Goal: Task Accomplishment & Management: Use online tool/utility

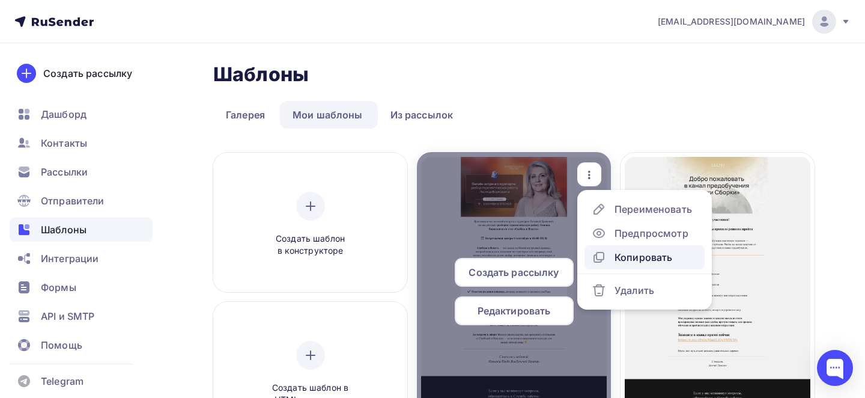
scroll to position [49, 0]
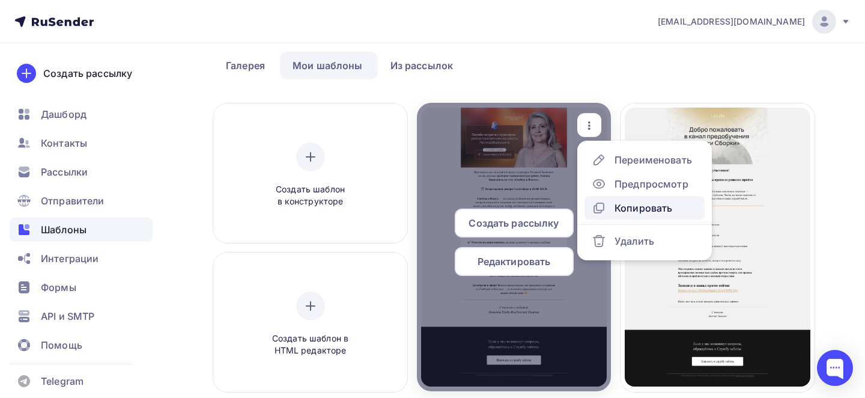
click at [618, 202] on div "Копировать" at bounding box center [644, 208] width 58 height 14
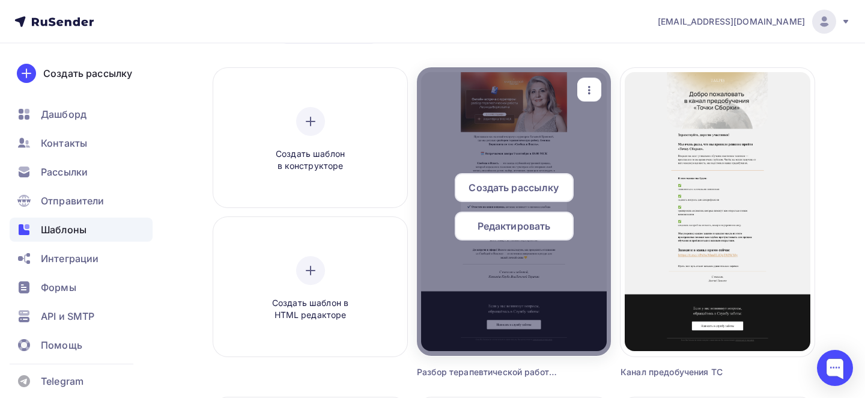
scroll to position [87, 0]
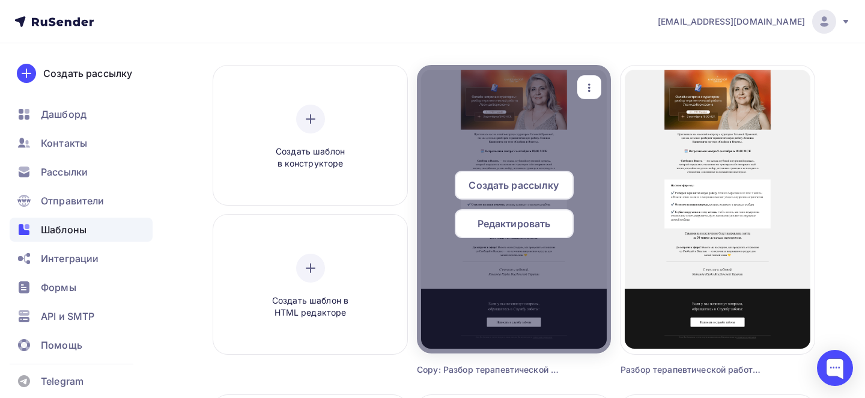
click at [590, 92] on icon "button" at bounding box center [589, 88] width 14 height 14
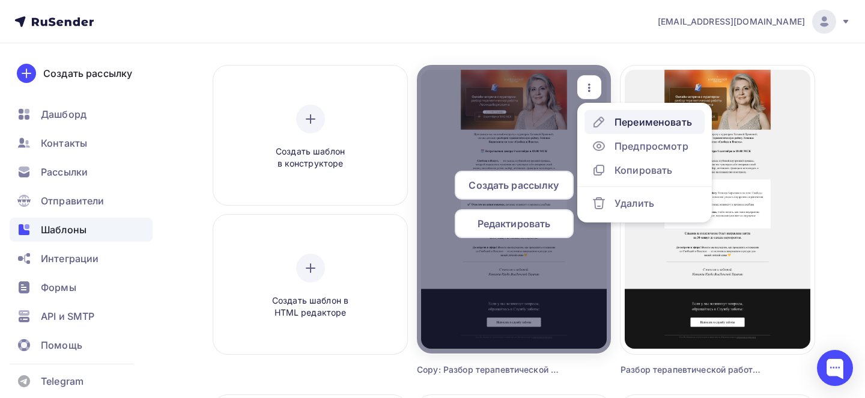
click at [615, 124] on div "Переименовать" at bounding box center [653, 122] width 77 height 14
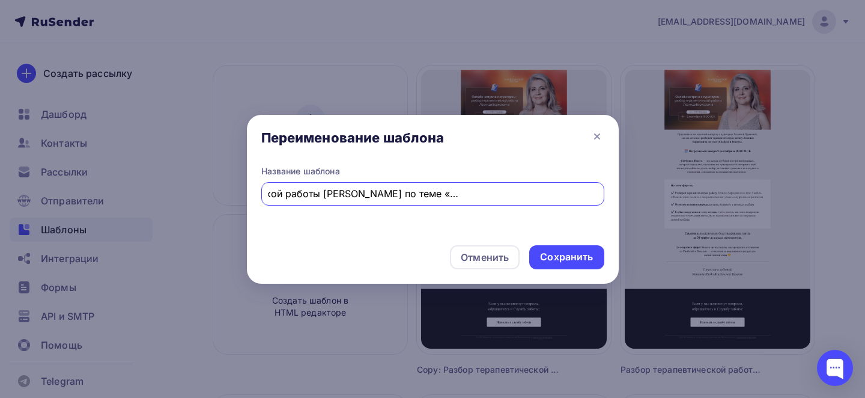
scroll to position [0, 0]
click at [312, 189] on input "Copy: Разбор терапевтической работы [PERSON_NAME] по теме «Свобода и Власть» уж…" at bounding box center [432, 193] width 329 height 14
click at [313, 190] on input "Copy: Разбор терапевтической работы [PERSON_NAME] по теме «Свобода и Власть» уж…" at bounding box center [432, 193] width 329 height 14
paste input "Разбор терапевтической работы [PERSON_NAME] по теме «Свобода и Власть» — уже [D…"
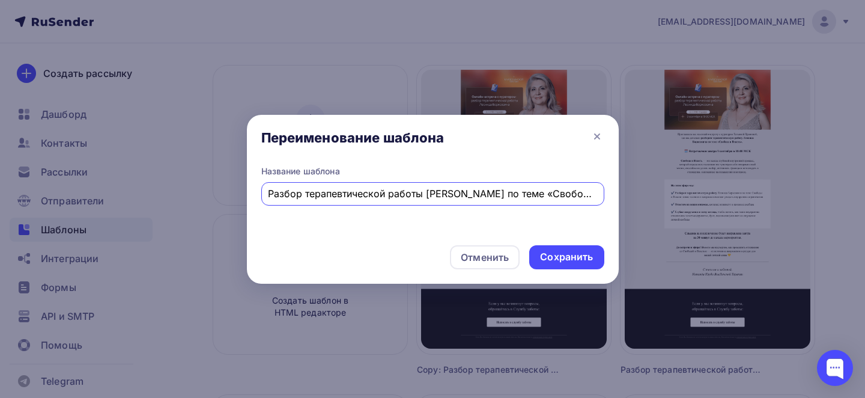
scroll to position [0, 129]
type input "Разбор терапевтической работы [PERSON_NAME] по теме «Свобода и Власть» — уже [D…"
click at [577, 258] on div "Сохранить" at bounding box center [566, 257] width 53 height 14
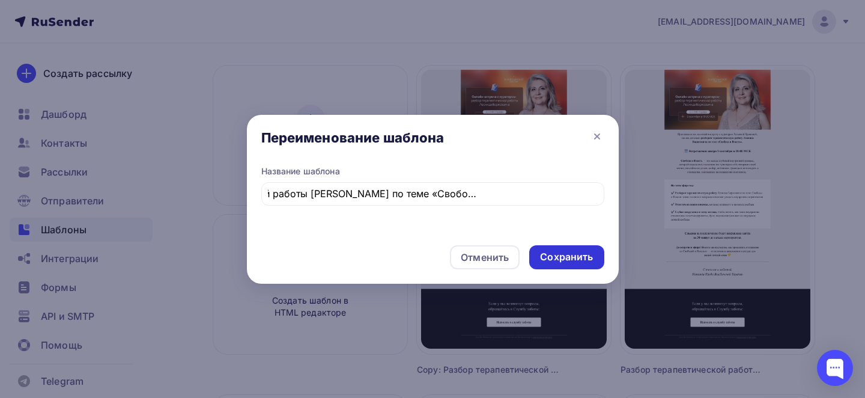
scroll to position [0, 0]
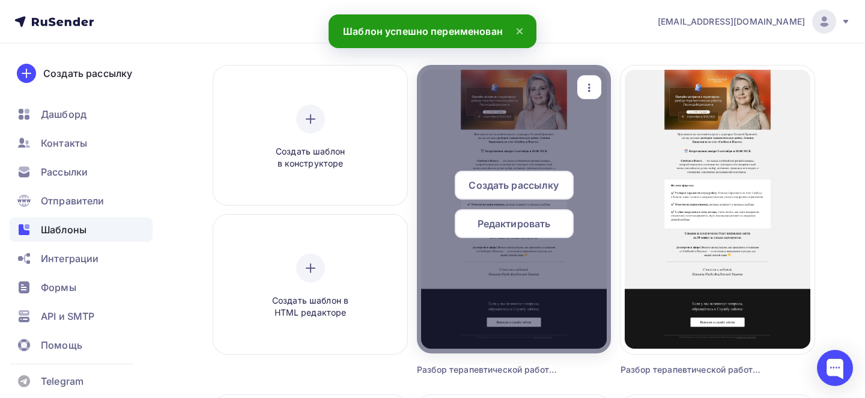
click at [592, 91] on icon "button" at bounding box center [589, 88] width 14 height 14
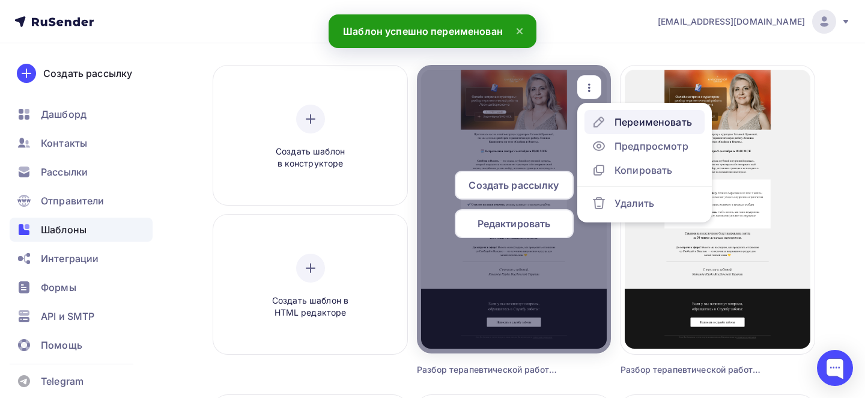
click at [629, 123] on div "Переименовать" at bounding box center [653, 122] width 77 height 14
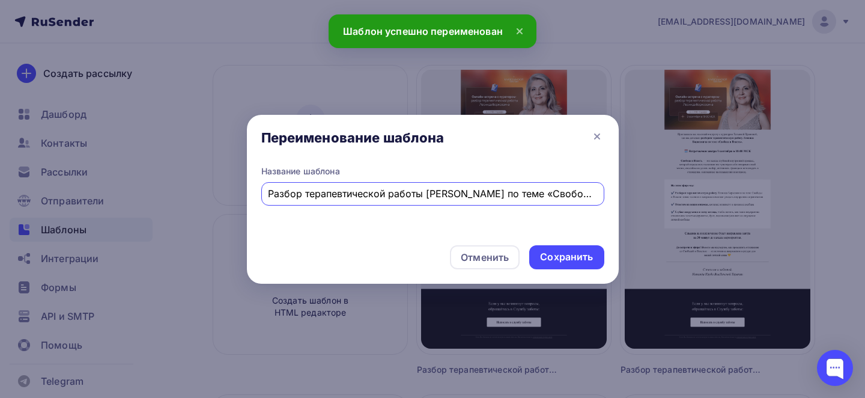
scroll to position [0, 129]
click at [363, 192] on input "Разбор терапевтической работы [PERSON_NAME] по теме «Свобода и Власть» — уже [D…" at bounding box center [432, 193] width 329 height 14
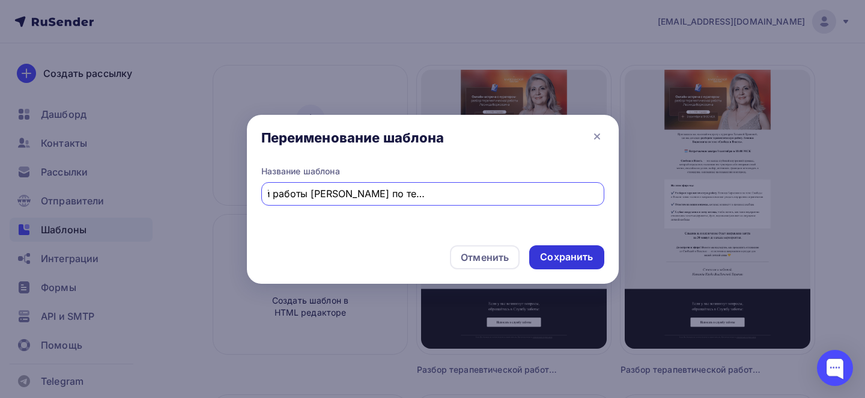
type input "уже [DATE] Разбор терапевтической работы [PERSON_NAME] по теме «Свобода и Власт…"
click at [566, 260] on div "Сохранить" at bounding box center [566, 257] width 53 height 14
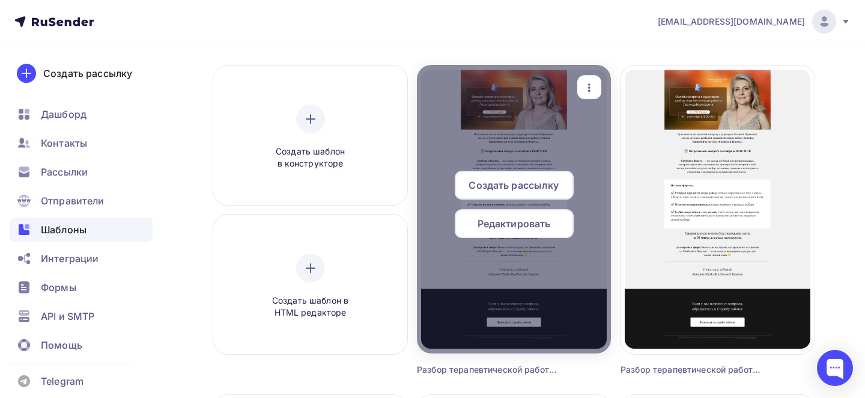
click at [527, 229] on span "Редактировать" at bounding box center [514, 223] width 73 height 14
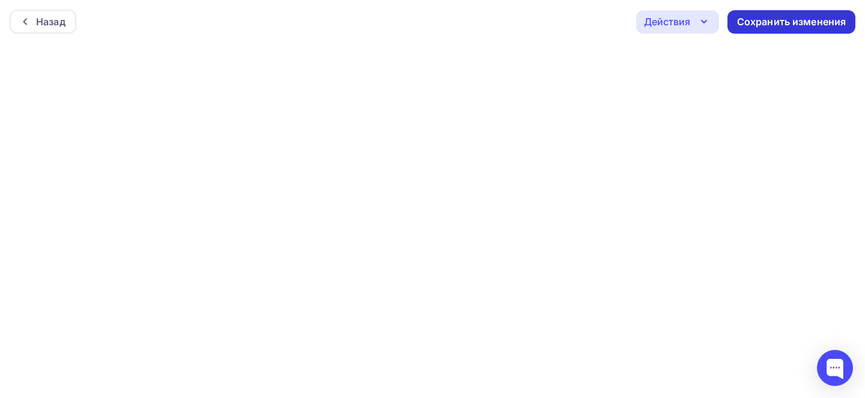
click at [782, 25] on div "Сохранить изменения" at bounding box center [791, 22] width 109 height 14
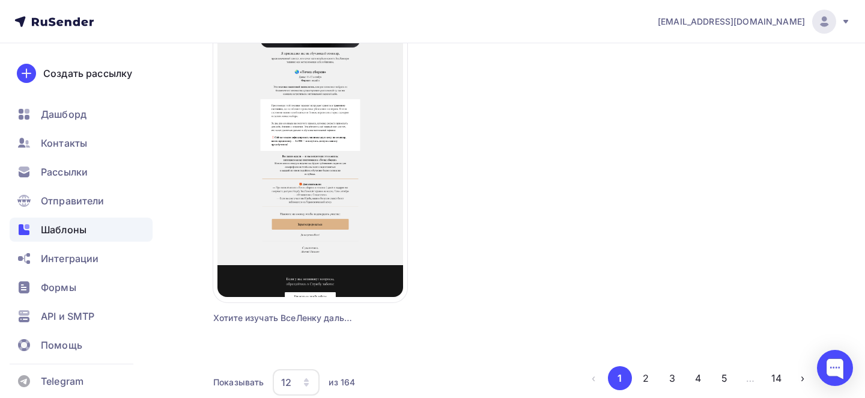
scroll to position [1517, 0]
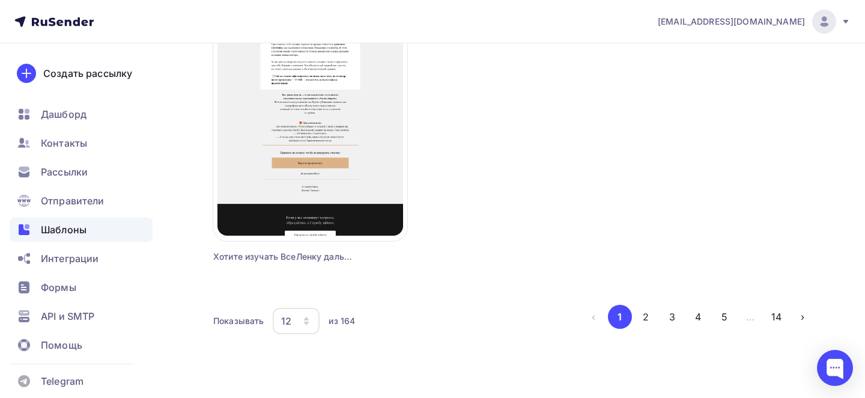
click at [647, 318] on button "2" at bounding box center [646, 317] width 24 height 24
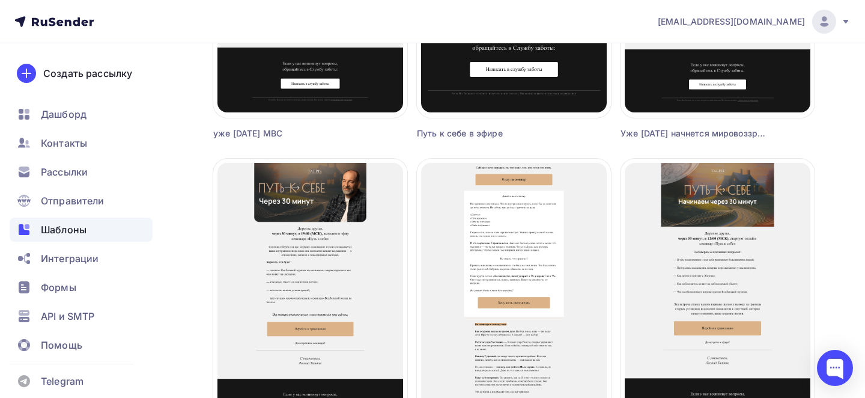
scroll to position [988, 0]
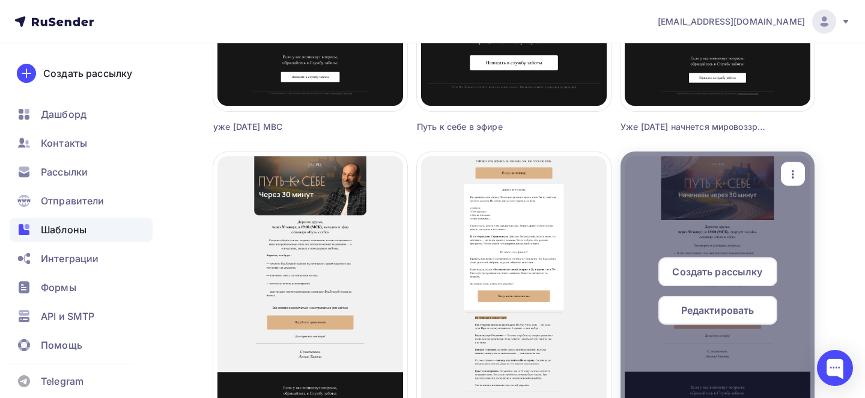
click at [792, 178] on icon "button" at bounding box center [793, 174] width 2 height 8
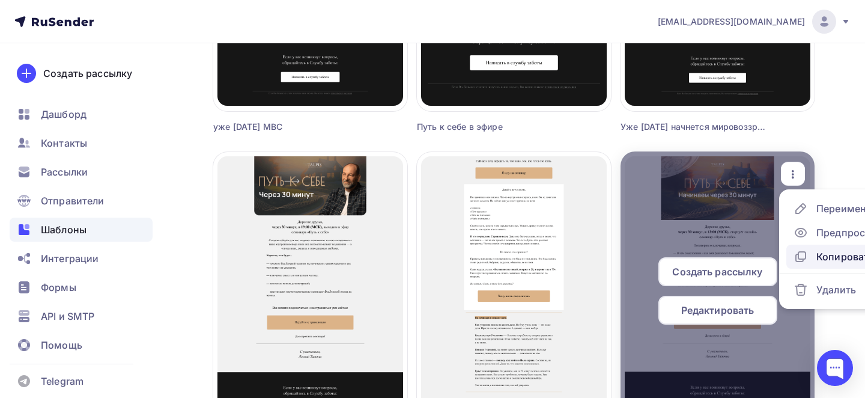
click at [821, 255] on div "Копировать" at bounding box center [845, 256] width 58 height 14
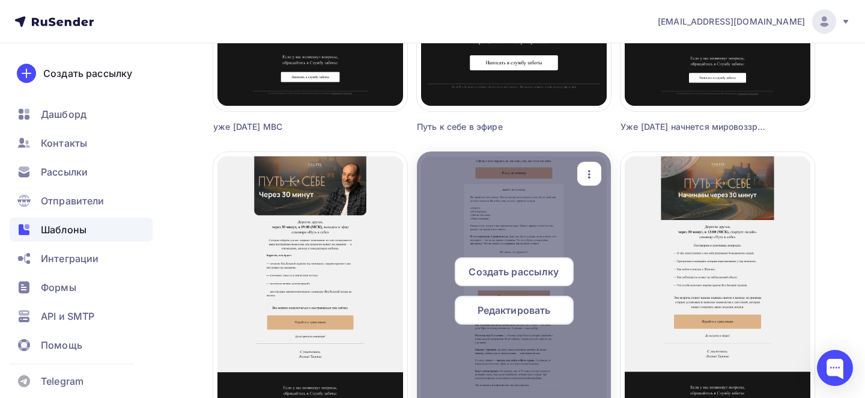
scroll to position [1517, 0]
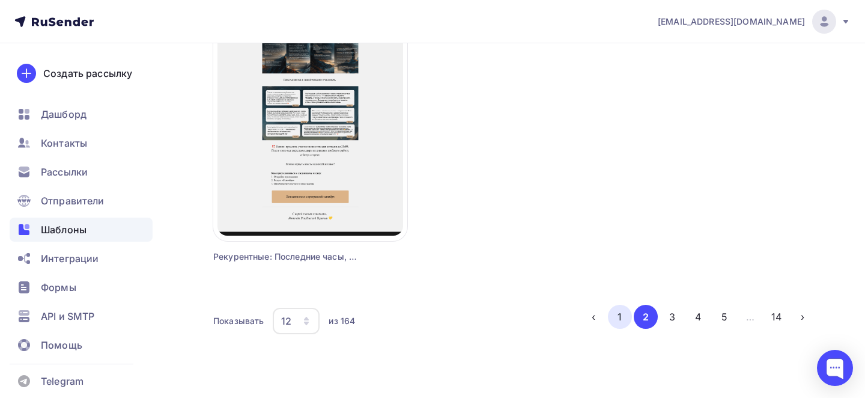
click at [613, 311] on button "1" at bounding box center [620, 317] width 24 height 24
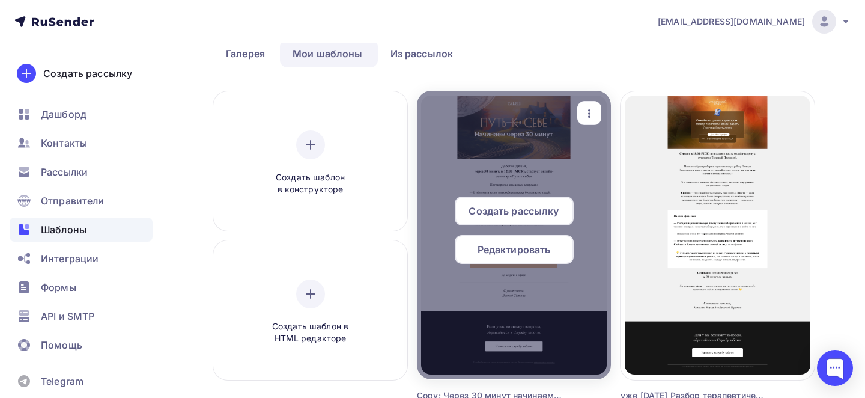
scroll to position [70, 0]
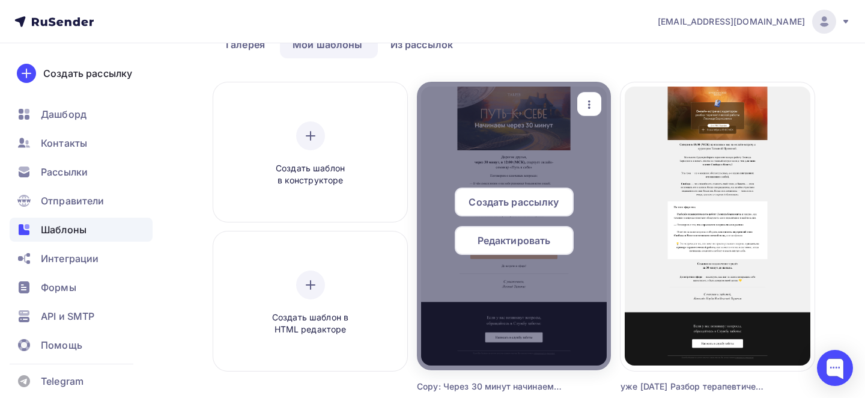
click at [592, 106] on icon "button" at bounding box center [589, 104] width 14 height 14
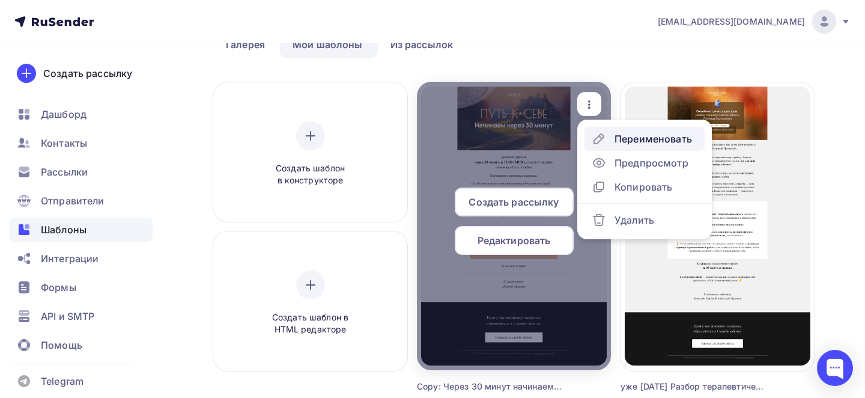
click at [618, 141] on div "Переименовать" at bounding box center [653, 139] width 77 height 14
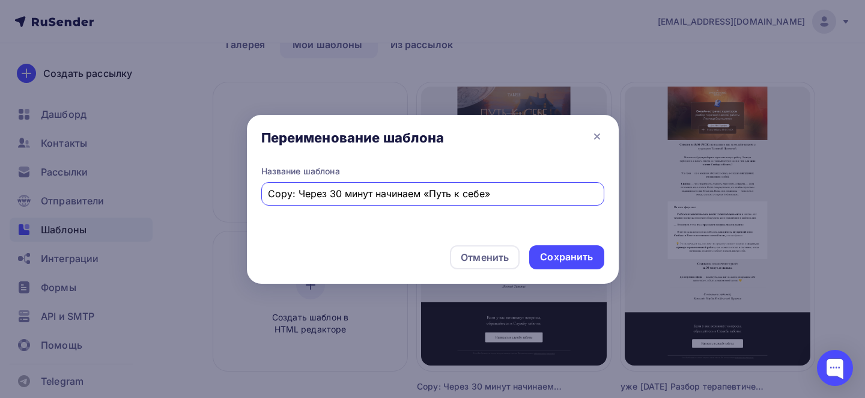
click at [383, 195] on input "Copy: Через 30 минут начинаем «Путь к себе»" at bounding box center [432, 193] width 329 height 14
paste input "Через 30 минут начинаем разбор работы [PERSON_NAME]"
type input "Через 30 минут начинаем разбор работы [PERSON_NAME]"
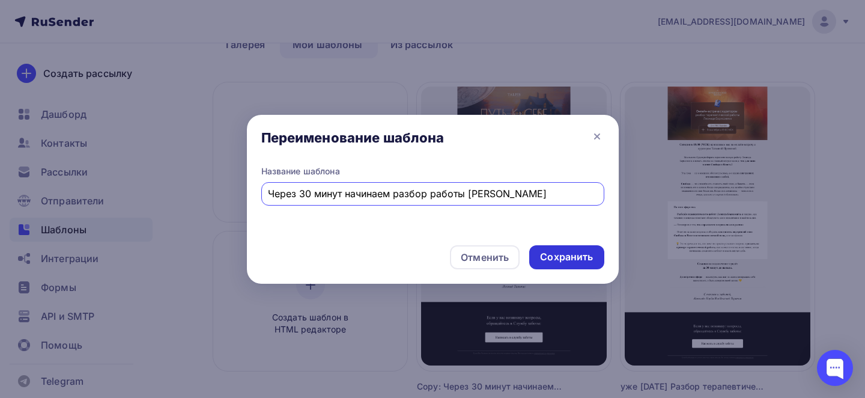
click at [553, 251] on div "Сохранить" at bounding box center [566, 257] width 53 height 14
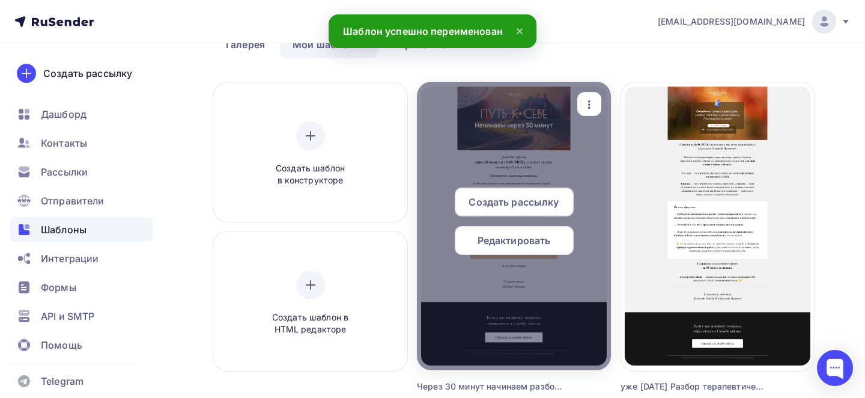
click at [521, 249] on div "Редактировать" at bounding box center [514, 240] width 119 height 29
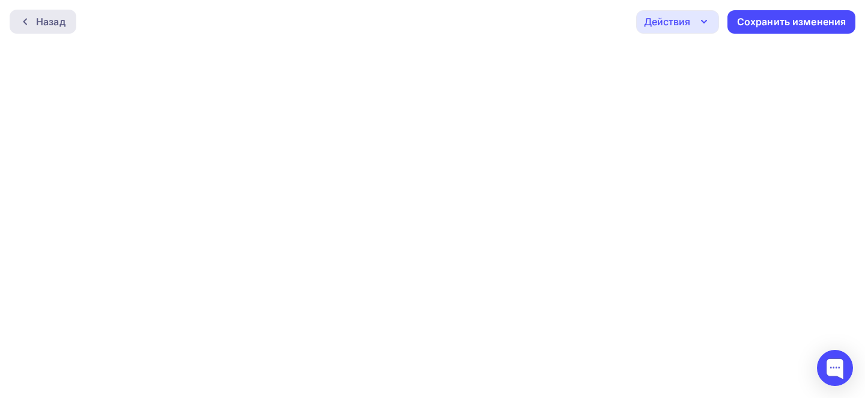
click at [52, 15] on div "Назад" at bounding box center [50, 21] width 29 height 14
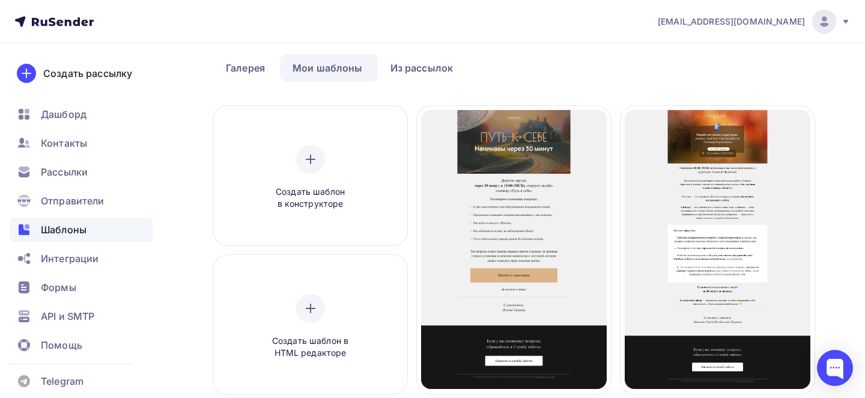
scroll to position [59, 0]
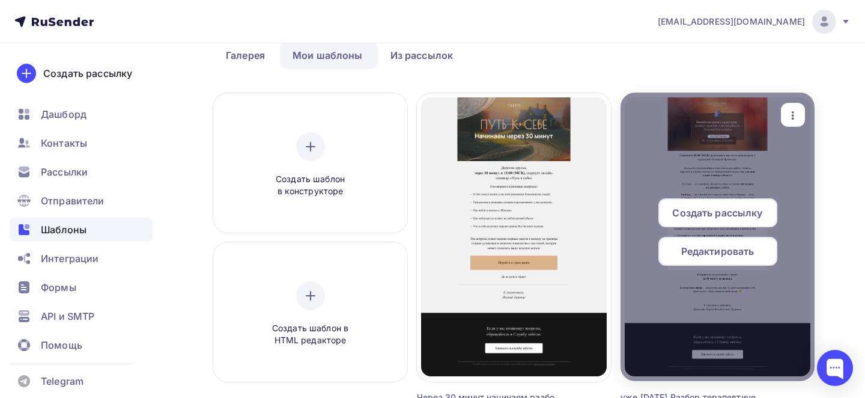
click at [725, 249] on span "Редактировать" at bounding box center [717, 251] width 73 height 14
click at [722, 249] on span "Редактировать" at bounding box center [717, 251] width 73 height 14
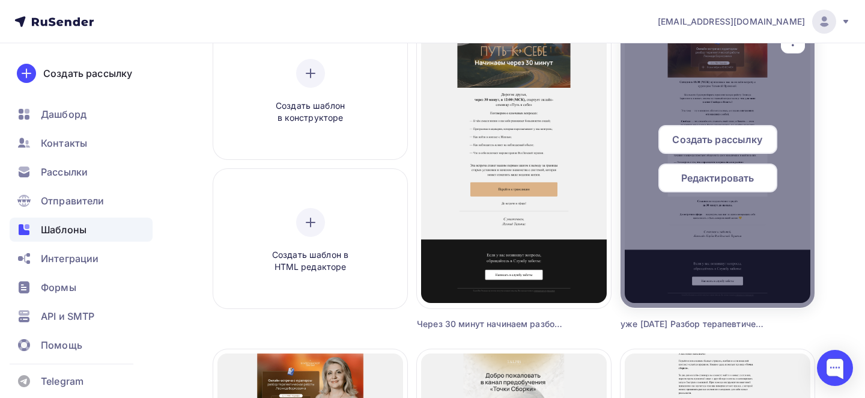
scroll to position [2, 0]
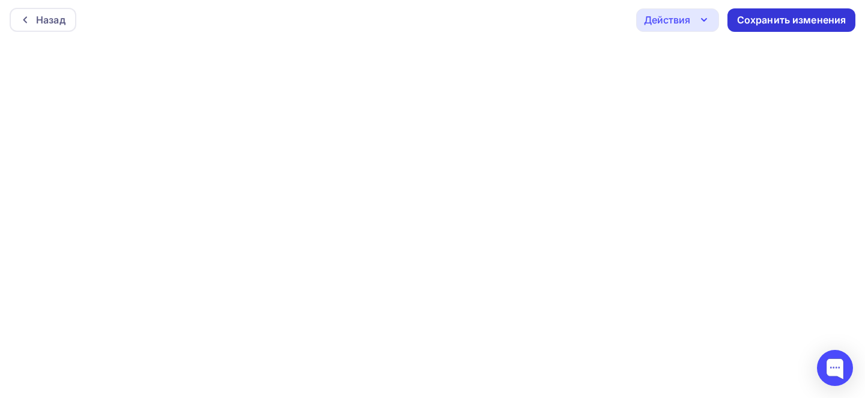
click at [779, 28] on div "Сохранить изменения" at bounding box center [792, 19] width 128 height 23
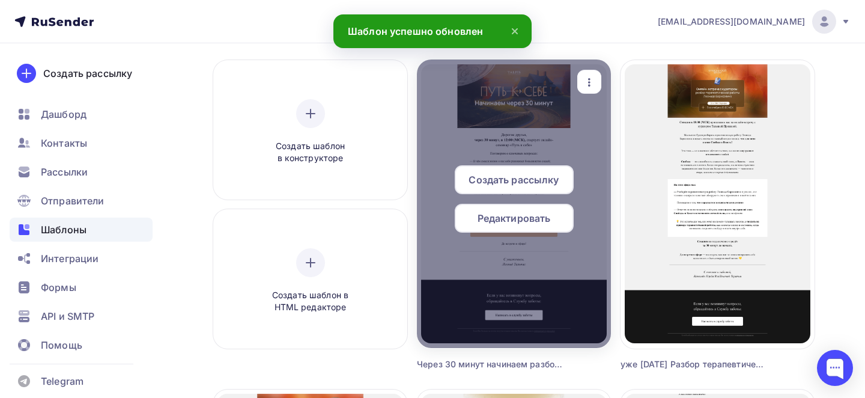
scroll to position [97, 0]
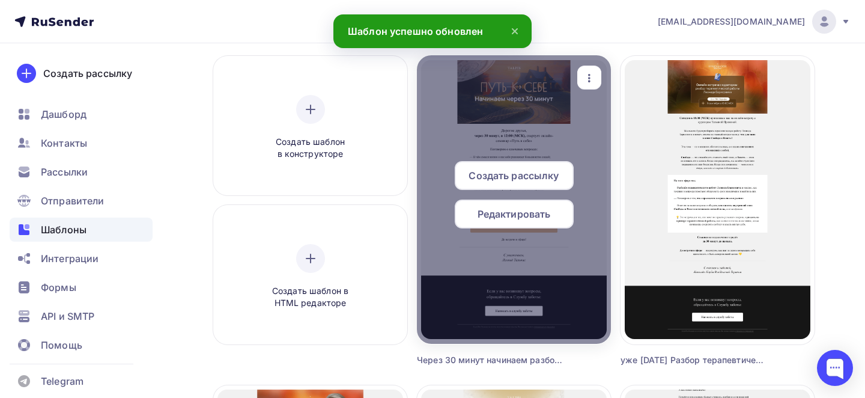
click at [505, 217] on span "Редактировать" at bounding box center [514, 214] width 73 height 14
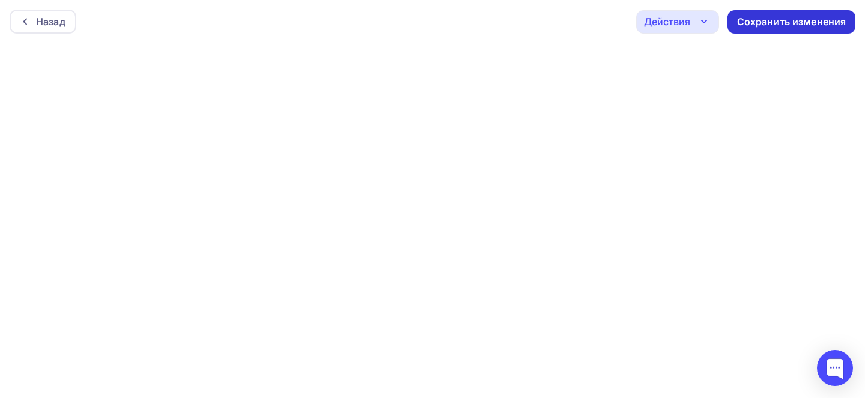
click at [783, 32] on div "Сохранить изменения" at bounding box center [792, 21] width 128 height 23
